Goal: Transaction & Acquisition: Obtain resource

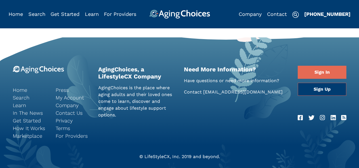
click at [152, 129] on div "AgingChoices, a LifestyleCX Company AgingChoices is the place where aging adult…" at bounding box center [136, 110] width 85 height 88
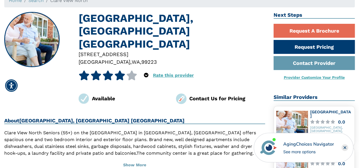
scroll to position [57, 0]
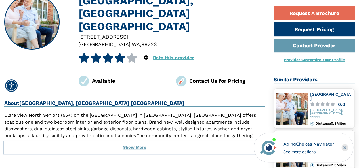
click at [133, 142] on button "Show More" at bounding box center [134, 148] width 261 height 12
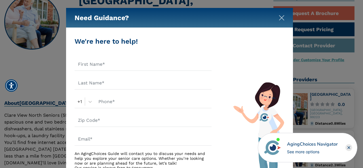
click at [279, 18] on img "Close" at bounding box center [282, 18] width 6 height 6
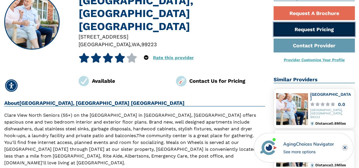
click at [310, 29] on link "Request Pricing" at bounding box center [313, 29] width 81 height 14
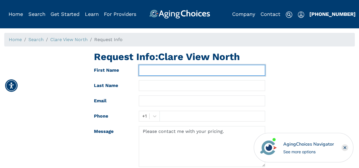
click at [146, 71] on input "text" at bounding box center [202, 70] width 126 height 11
type input "Jill"
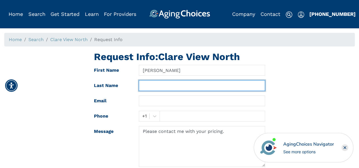
click at [142, 87] on input "text" at bounding box center [202, 85] width 126 height 11
click at [149, 87] on input "Pavce" at bounding box center [202, 85] width 126 height 11
type input "Pace"
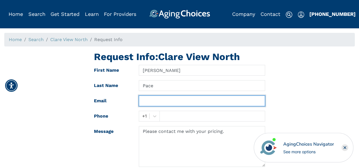
click at [147, 103] on input "text" at bounding box center [202, 101] width 126 height 11
type input "jillp@giin.org"
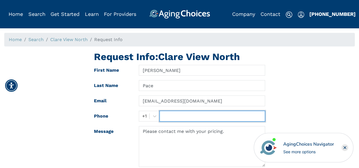
click at [163, 116] on input "text" at bounding box center [211, 116] width 105 height 11
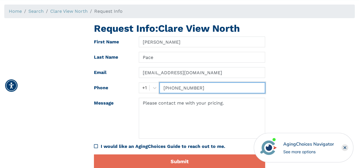
scroll to position [57, 0]
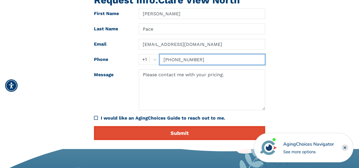
type input "509-867-6335"
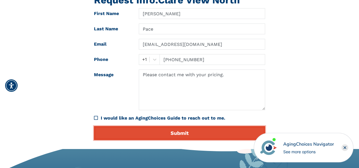
click at [173, 135] on button "Submit" at bounding box center [179, 133] width 171 height 14
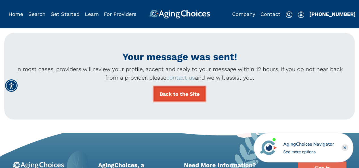
click at [170, 94] on link "Back to the Site" at bounding box center [179, 94] width 52 height 15
